Goal: Understand process/instructions: Learn how to perform a task or action

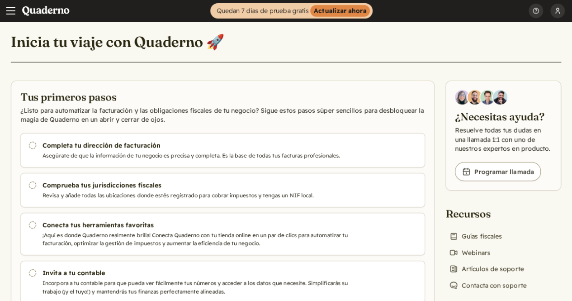
click at [562, 12] on button "[PERSON_NAME]" at bounding box center [558, 11] width 14 height 22
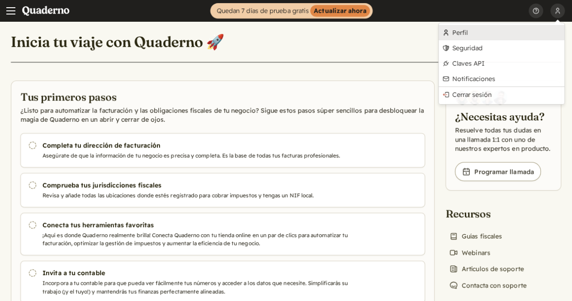
click at [475, 33] on link "Perfil" at bounding box center [502, 32] width 126 height 15
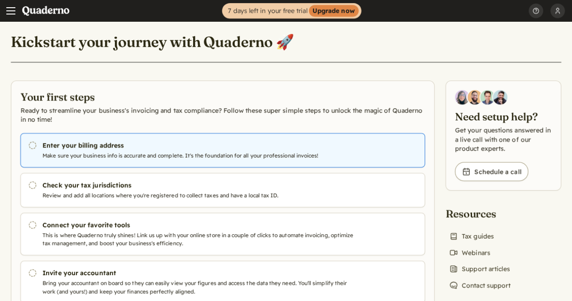
click at [322, 160] on p "Make sure your business info is accurate and complete. It's the foundation for …" at bounding box center [200, 156] width 314 height 8
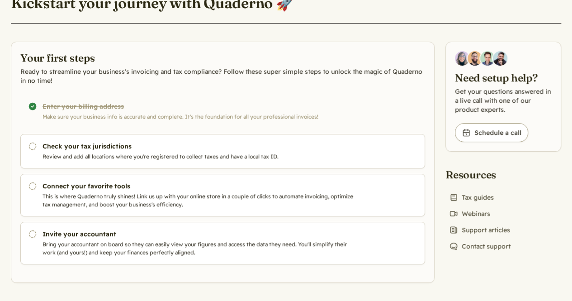
scroll to position [68, 0]
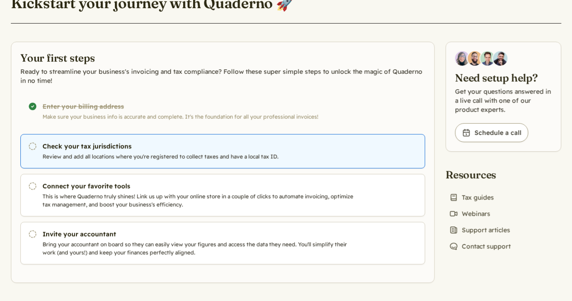
click at [204, 151] on h3 "Check your tax jurisdictions" at bounding box center [200, 146] width 314 height 9
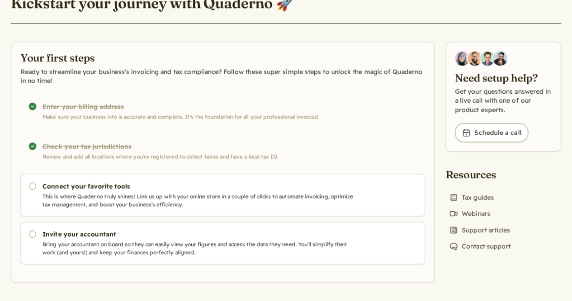
scroll to position [76, 0]
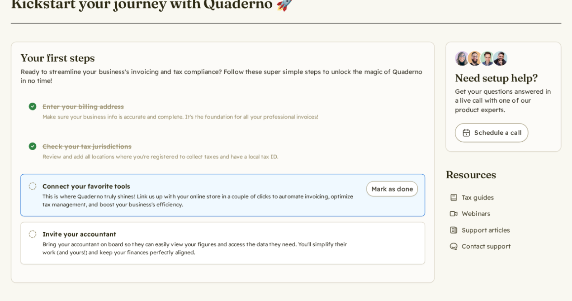
click at [226, 197] on p "This is where Quaderno truly shines! Link us up with your online store in a cou…" at bounding box center [200, 200] width 314 height 16
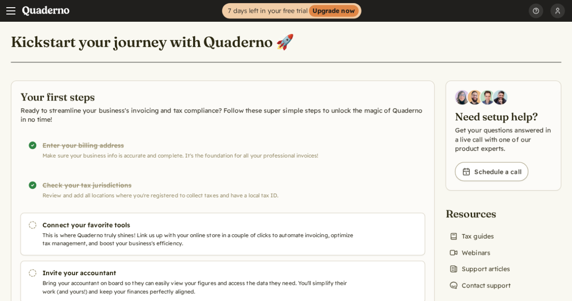
scroll to position [64, 0]
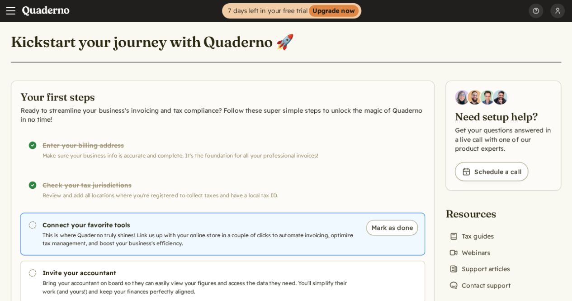
click at [285, 247] on p "This is where Quaderno truly shines! Link us up with your online store in a cou…" at bounding box center [200, 239] width 314 height 16
